Goal: Transaction & Acquisition: Register for event/course

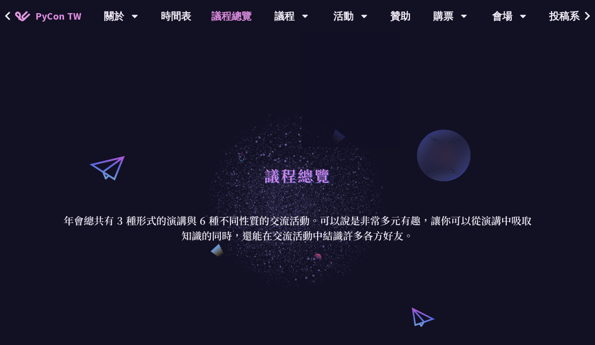
click at [416, 72] on div "議程總覽 年會總共有 3 種形式的演講與 6 種不同性質的交流活動。可以說是非常多元有趣，讓你可以從演講中吸取知識的同時，還能在交流活動中結識許多各方好友。" at bounding box center [297, 201] width 595 height 282
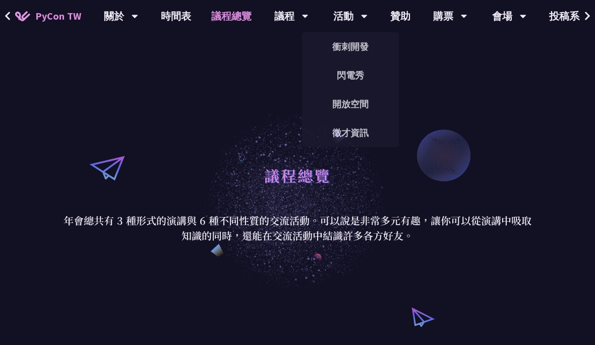
click at [442, 105] on div "議程總覽 年會總共有 3 種形式的演講與 6 種不同性質的交流活動。可以說是非常多元有趣，讓你可以從演講中吸取知識的同時，還能在交流活動中結識許多各方好友。" at bounding box center [297, 201] width 595 height 282
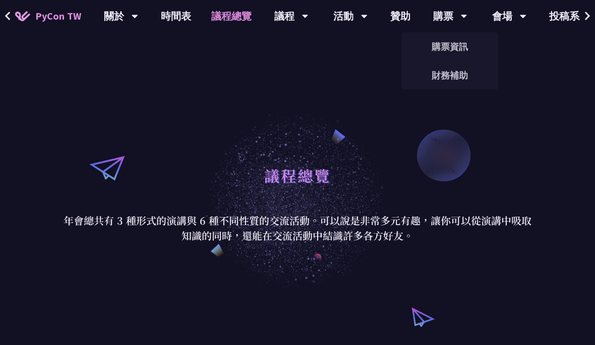
click at [470, 48] on link "購票資訊" at bounding box center [449, 47] width 97 height 24
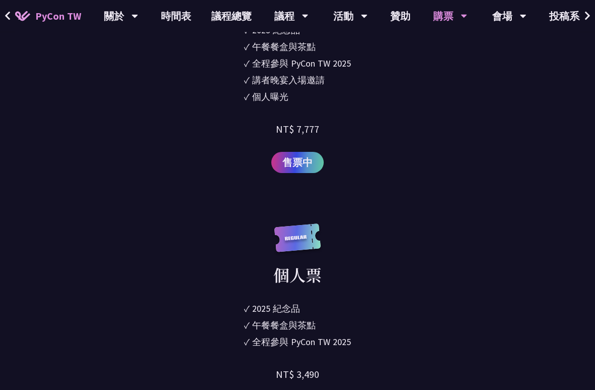
scroll to position [1212, 0]
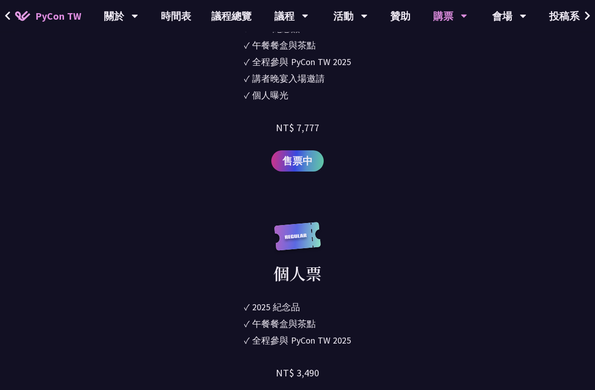
click at [585, 19] on icon at bounding box center [587, 16] width 5 height 9
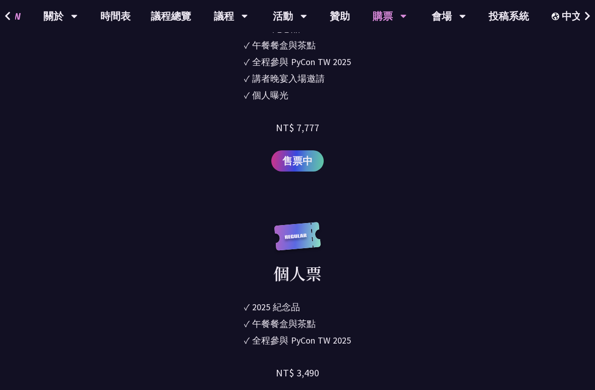
scroll to position [0, 62]
click at [590, 17] on icon at bounding box center [587, 16] width 7 height 10
click at [586, 18] on icon at bounding box center [587, 16] width 7 height 10
click at [572, 14] on div "中文" at bounding box center [572, 16] width 44 height 32
click at [568, 20] on div "中文" at bounding box center [572, 16] width 44 height 32
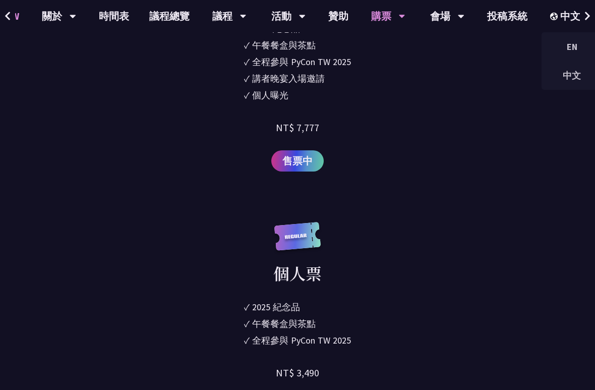
click at [494, 116] on div "個人贊助票 ✓ 2025 [PERSON_NAME]✓ 午餐餐盒與茶點 ✓ 全程參與 PyCon TW 2025 ✓ 講者晚宴入場邀請 ✓ 個人曝光 NT$ …" at bounding box center [297, 58] width 409 height 228
click at [562, 23] on div "中文" at bounding box center [572, 16] width 44 height 32
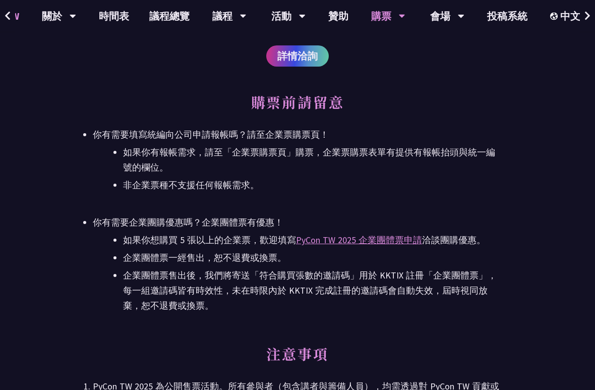
scroll to position [2053, 0]
click at [76, 8] on div "會場" at bounding box center [59, 16] width 34 height 32
click at [76, 16] on div "會場" at bounding box center [59, 16] width 34 height 32
click at [454, 136] on div "你有需要填寫統編向公司申請報帳嗎？請至企業票購票頁！" at bounding box center [297, 134] width 409 height 15
click at [569, 26] on div "中文" at bounding box center [572, 16] width 44 height 32
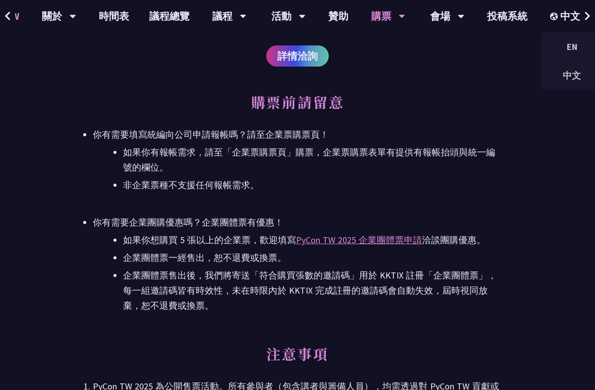
click at [566, 26] on div "中文" at bounding box center [572, 16] width 44 height 32
click at [569, 16] on div "中文" at bounding box center [572, 16] width 44 height 32
click at [566, 21] on div "中文" at bounding box center [572, 16] width 44 height 32
click at [558, 15] on div "中文" at bounding box center [572, 16] width 44 height 32
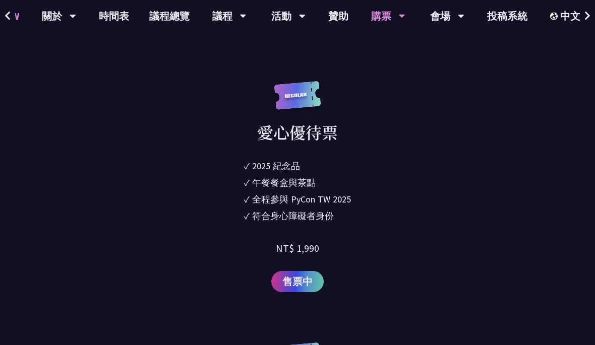
scroll to position [1579, 0]
